Goal: Task Accomplishment & Management: Manage account settings

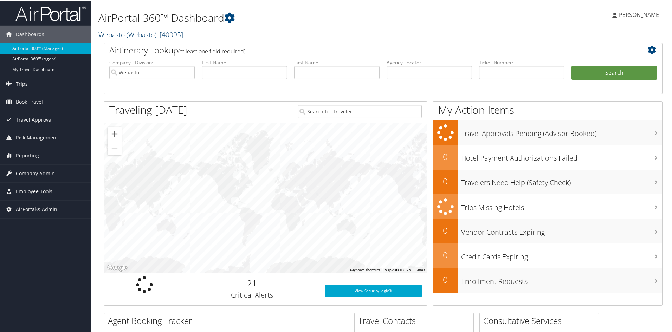
click at [136, 31] on span "( Webasto )" at bounding box center [142, 33] width 30 height 9
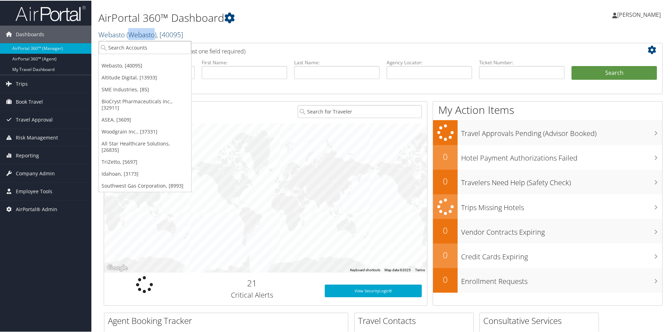
click at [136, 31] on span "( Webasto )" at bounding box center [142, 33] width 30 height 9
click at [133, 44] on input "search" at bounding box center [145, 46] width 92 height 13
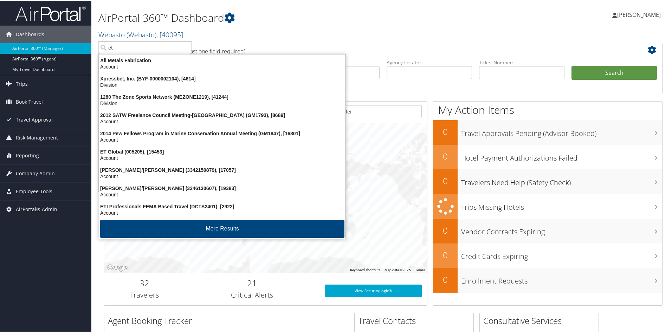
type input "et g"
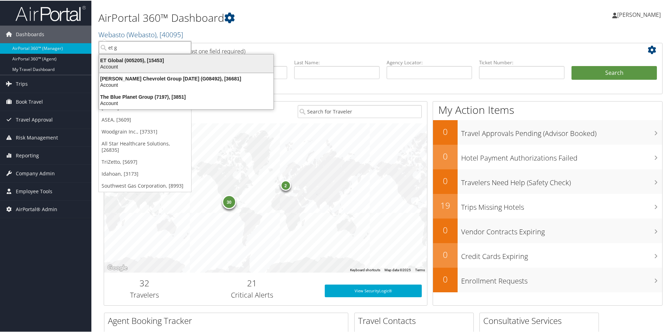
click at [128, 58] on div "ET Global (005205), [15453]" at bounding box center [186, 60] width 183 height 6
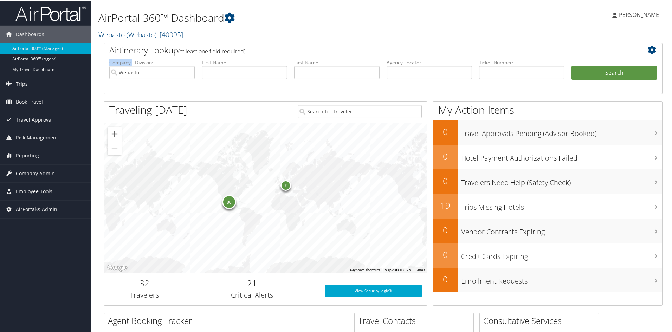
click at [128, 58] on label "Company - Division:" at bounding box center [151, 61] width 85 height 7
click at [29, 79] on link "Trips" at bounding box center [45, 84] width 91 height 18
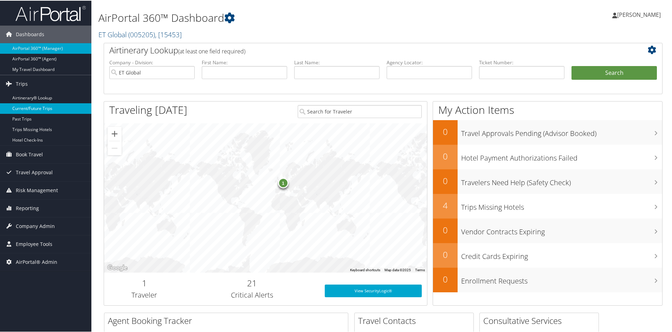
click at [36, 107] on link "Current/Future Trips" at bounding box center [45, 108] width 91 height 11
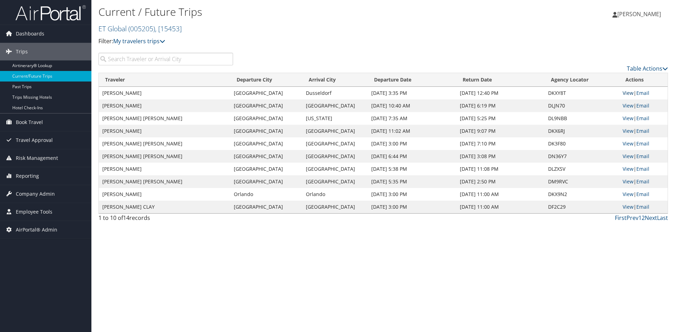
click at [622, 91] on link "View" at bounding box center [627, 93] width 11 height 7
click at [21, 193] on span "Company Admin" at bounding box center [35, 194] width 39 height 18
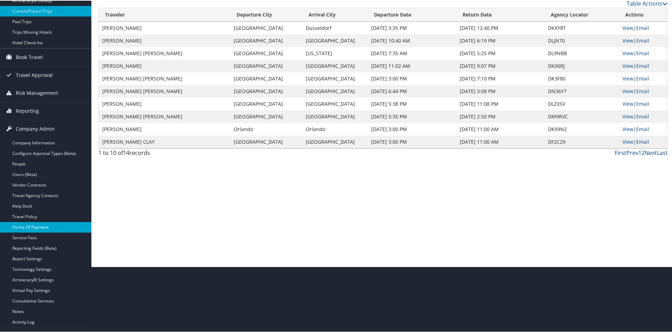
scroll to position [70, 0]
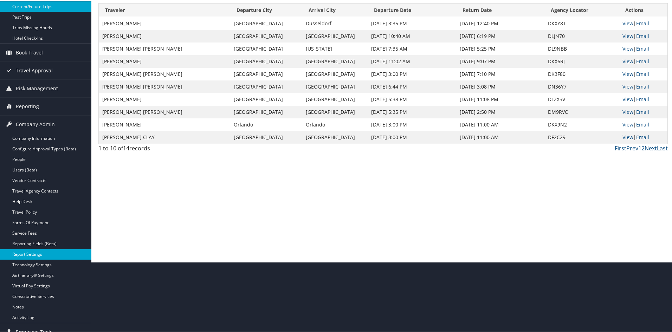
click at [29, 252] on link "Report Settings" at bounding box center [45, 253] width 91 height 11
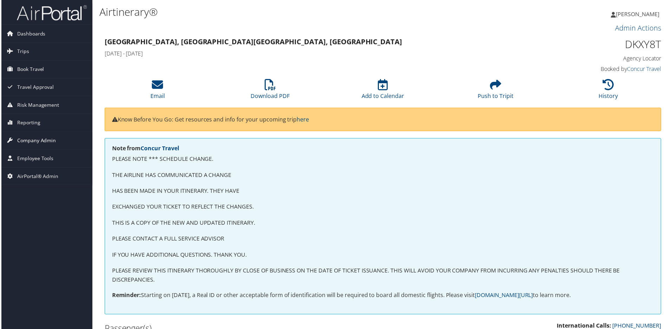
click at [45, 137] on span "Company Admin" at bounding box center [35, 142] width 39 height 18
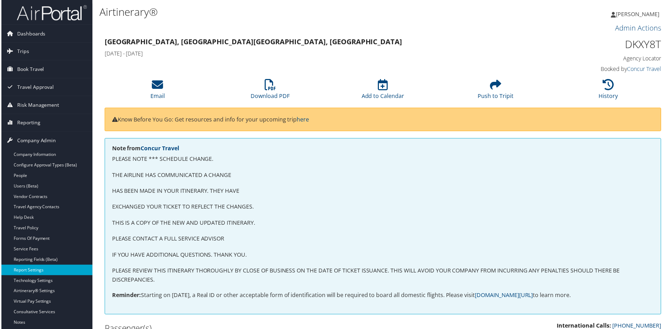
click at [31, 275] on link "Report Settings" at bounding box center [45, 271] width 91 height 11
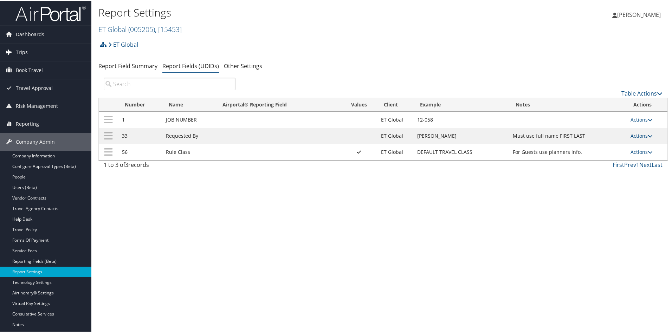
click at [24, 50] on span "Trips" at bounding box center [22, 52] width 12 height 18
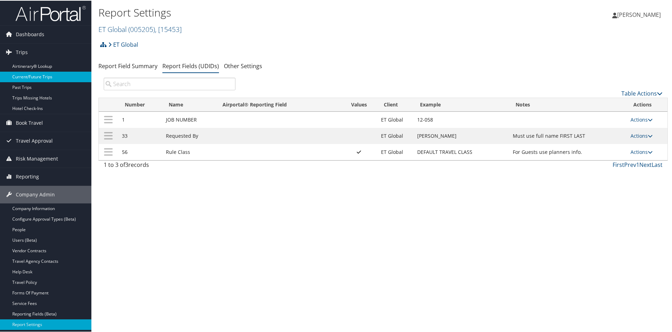
click at [32, 75] on link "Current/Future Trips" at bounding box center [45, 76] width 91 height 11
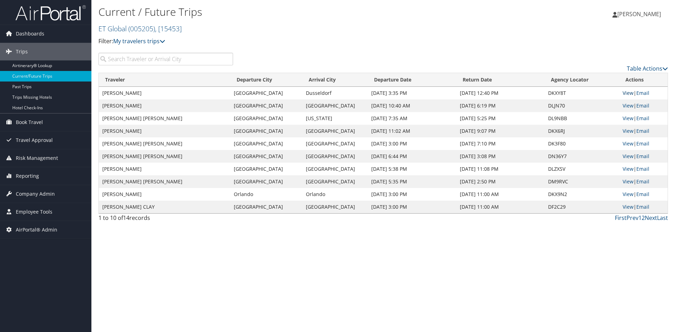
click at [626, 94] on link "View" at bounding box center [627, 93] width 11 height 7
click at [627, 105] on link "View" at bounding box center [627, 105] width 11 height 7
click at [629, 117] on link "View" at bounding box center [627, 118] width 11 height 7
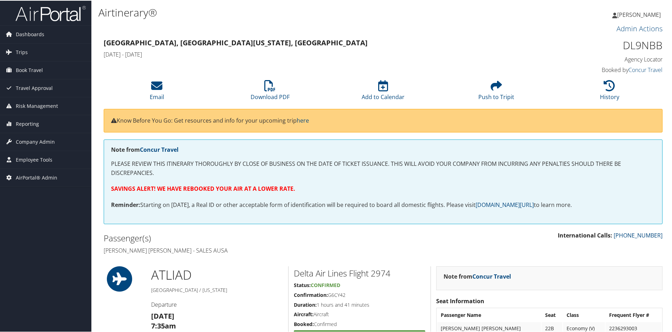
drag, startPoint x: 405, startPoint y: 317, endPoint x: 402, endPoint y: 296, distance: 21.5
click at [403, 313] on div "Delta Air Lines Flight 2974 Status: Confirmed Confirmation: G6CY42 Duration: 1 …" at bounding box center [359, 320] width 142 height 109
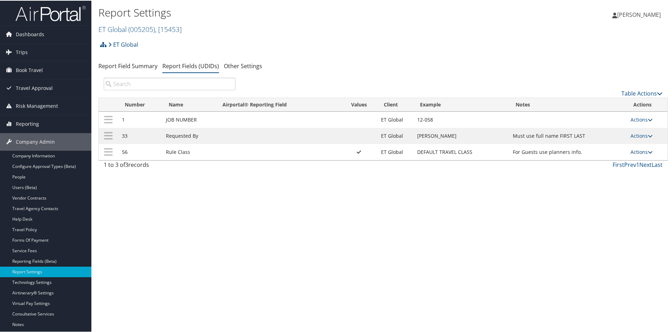
click at [648, 153] on icon at bounding box center [650, 151] width 5 height 5
click at [635, 160] on link "Update Report Field Values" at bounding box center [612, 162] width 76 height 12
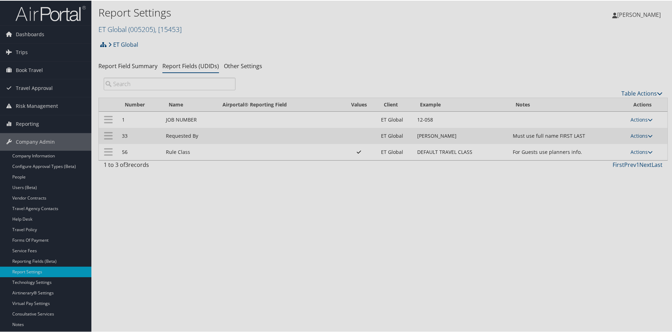
click at [635, 160] on div at bounding box center [337, 166] width 675 height 332
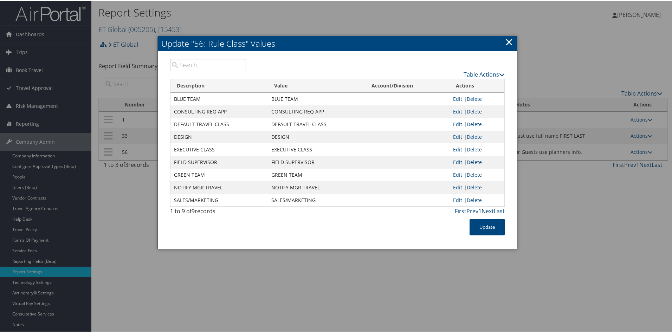
click at [510, 40] on link "×" at bounding box center [509, 41] width 8 height 14
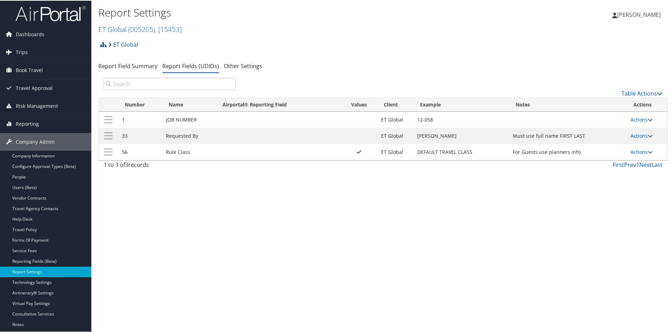
click at [650, 117] on icon at bounding box center [650, 119] width 5 height 5
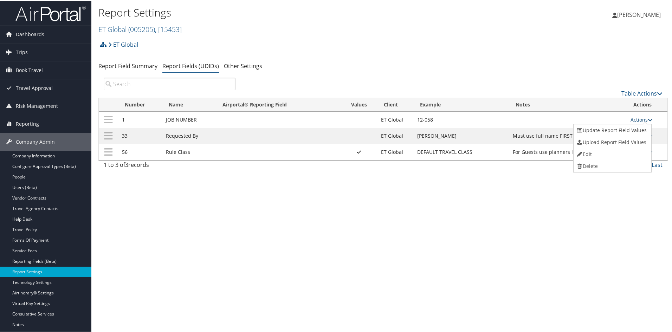
click at [650, 117] on icon at bounding box center [650, 119] width 5 height 5
click at [607, 149] on link "Edit" at bounding box center [612, 154] width 76 height 12
click at [0, 0] on div at bounding box center [0, 0] width 0 height 0
select select "both"
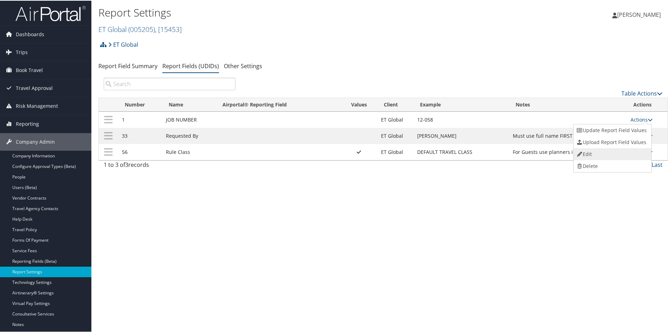
select select "trip"
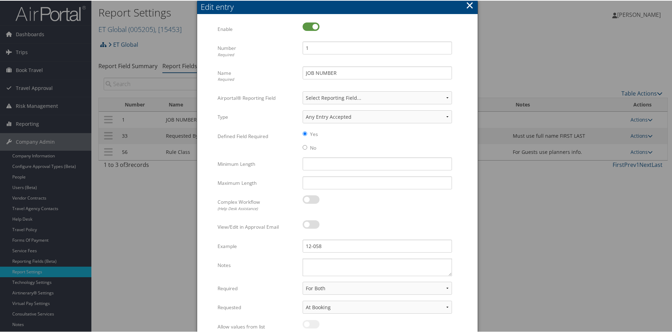
click at [468, 2] on button "×" at bounding box center [470, 5] width 8 height 14
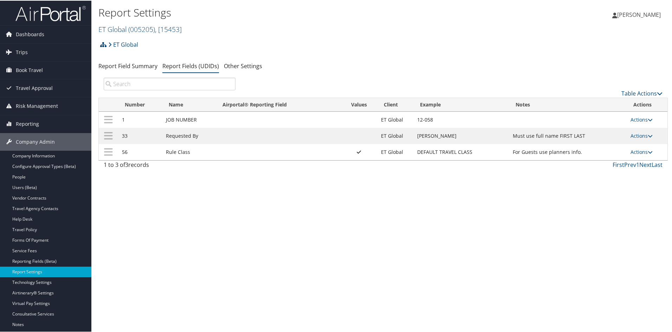
click at [146, 26] on span "( 005205 )" at bounding box center [141, 28] width 27 height 9
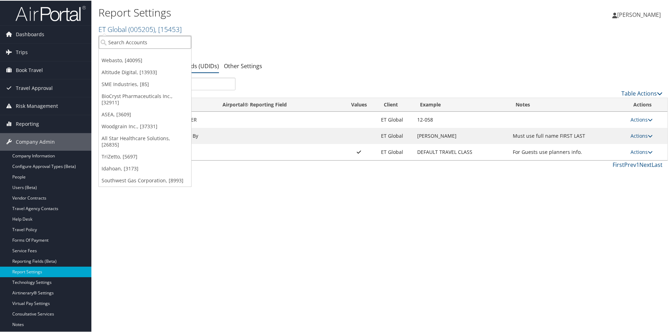
click at [140, 40] on input "search" at bounding box center [145, 41] width 92 height 13
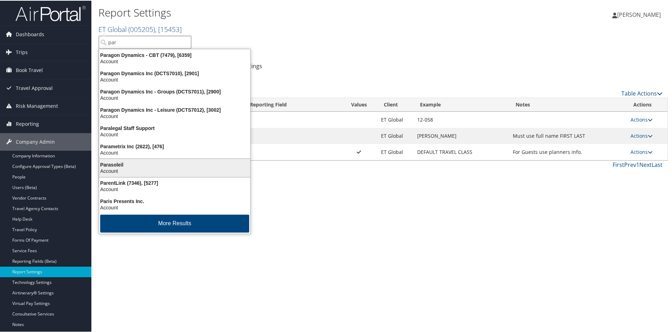
type input "pars"
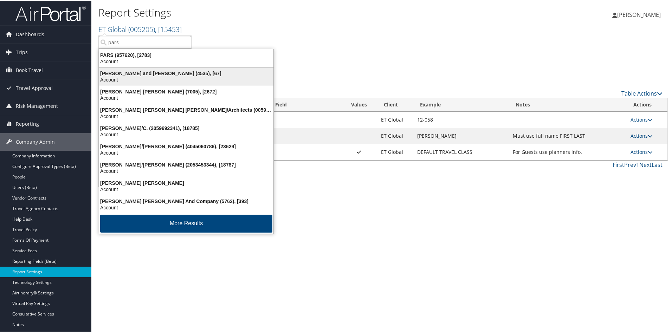
click at [128, 70] on div "Parsons Behle and Latimer (4535), [67]" at bounding box center [186, 73] width 183 height 6
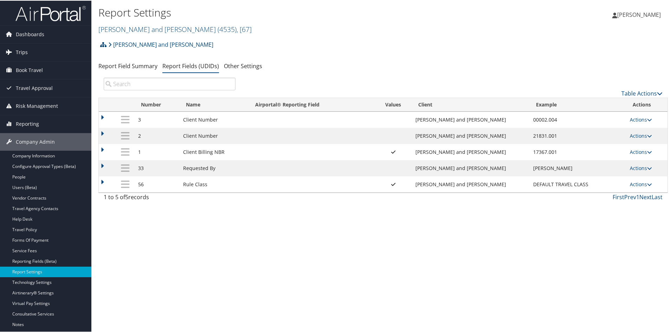
click at [28, 49] on link "Trips" at bounding box center [45, 52] width 91 height 18
click at [27, 46] on span "Trips" at bounding box center [22, 52] width 12 height 18
click at [22, 51] on span "Trips" at bounding box center [22, 52] width 12 height 18
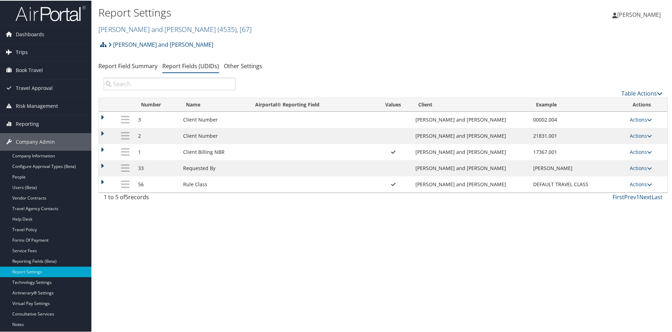
click at [22, 51] on span "Trips" at bounding box center [22, 52] width 12 height 18
click at [5, 52] on icon at bounding box center [9, 51] width 11 height 11
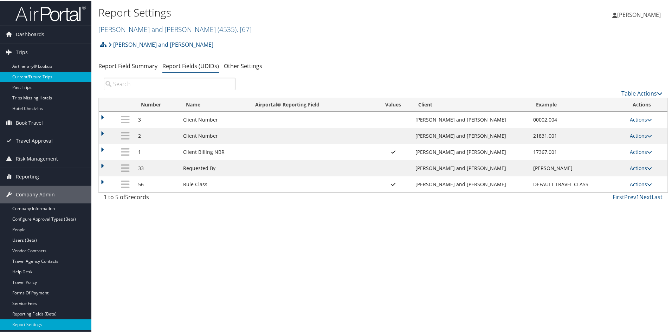
click at [42, 77] on link "Current/Future Trips" at bounding box center [45, 76] width 91 height 11
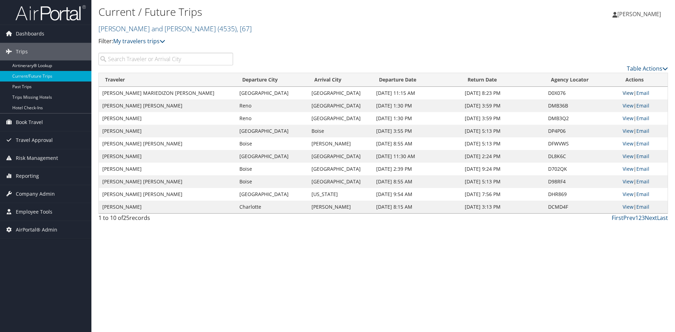
click at [625, 93] on link "View" at bounding box center [627, 93] width 11 height 7
